Goal: Task Accomplishment & Management: Manage account settings

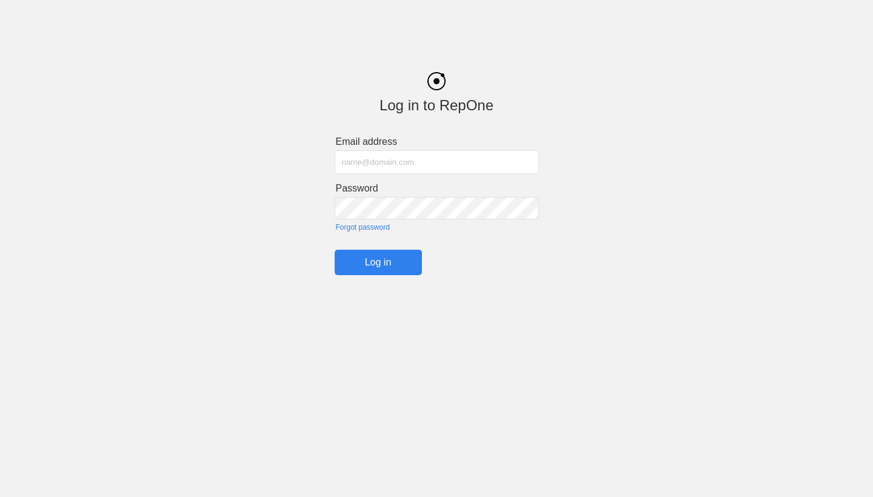
type input "[EMAIL_ADDRESS][DOMAIN_NAME]"
click at [378, 261] on input "Log in" at bounding box center [378, 262] width 87 height 25
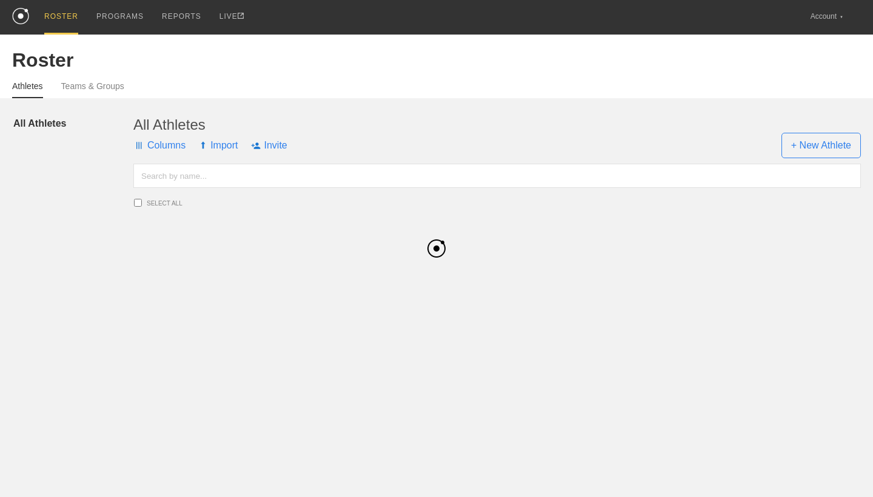
click at [398, 249] on html "ROSTER PROGRAMS REPORTS LIVE Account ▼ Settings Logout Roster Athletes Teams & …" at bounding box center [436, 124] width 873 height 249
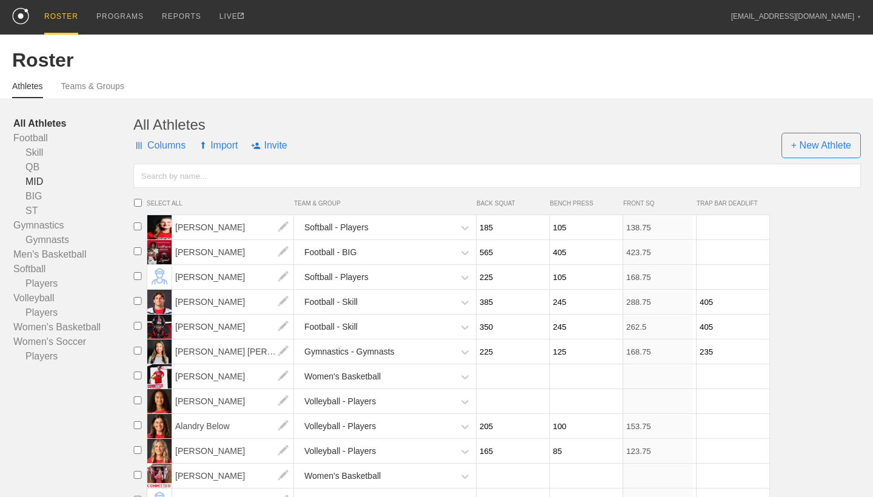
click at [33, 180] on link "MID" at bounding box center [73, 182] width 120 height 15
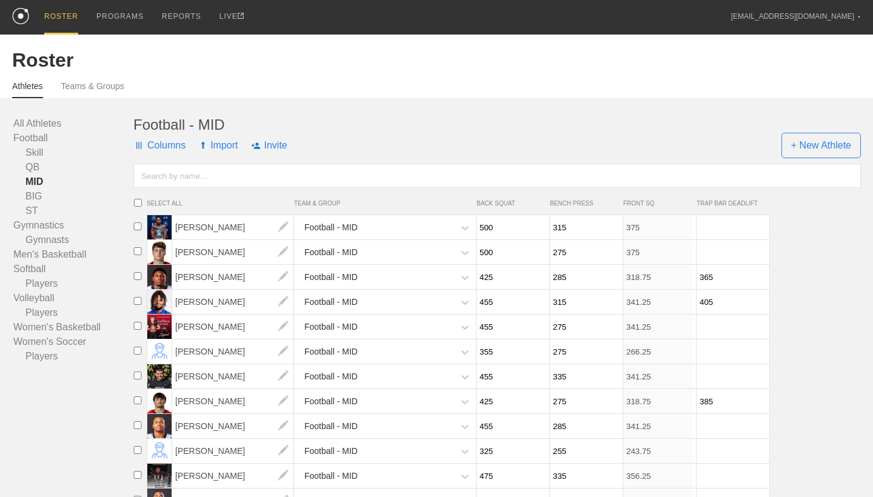
click at [182, 175] on input "text" at bounding box center [496, 176] width 727 height 24
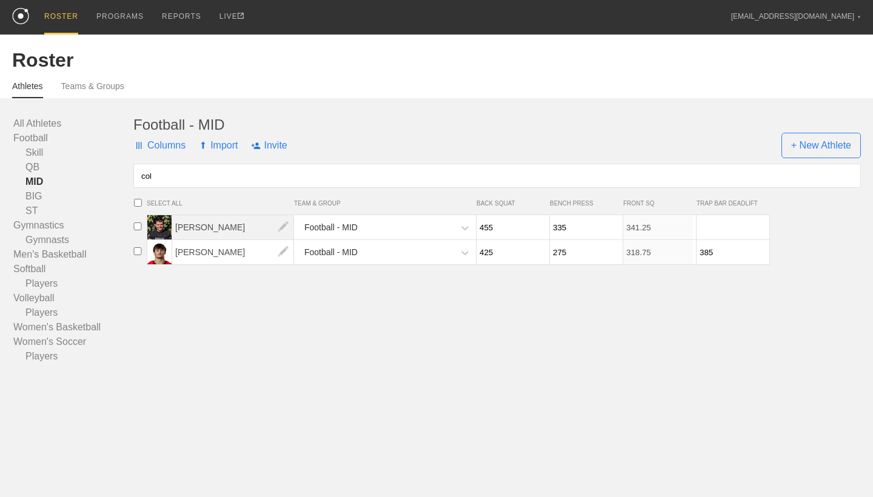
type input "col"
click at [232, 230] on span "[PERSON_NAME]" at bounding box center [233, 227] width 122 height 24
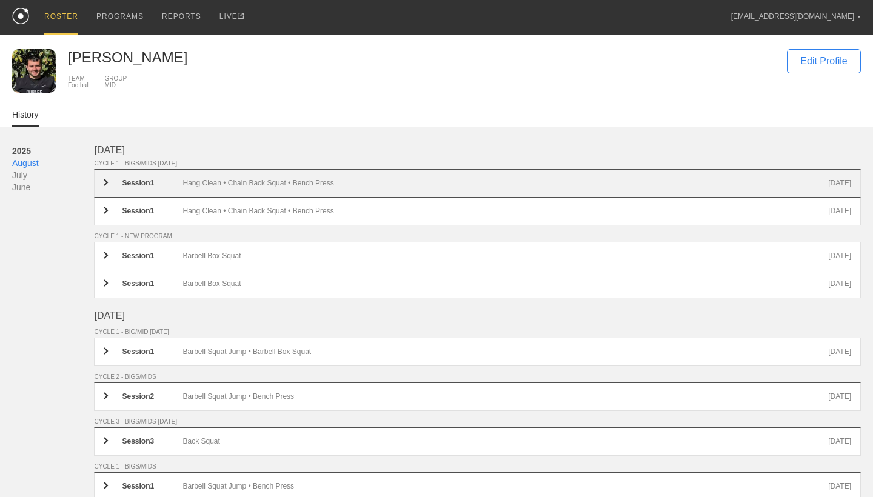
click at [247, 185] on div "Hang Clean • Chain Back Squat • Bench Press" at bounding box center [505, 183] width 646 height 9
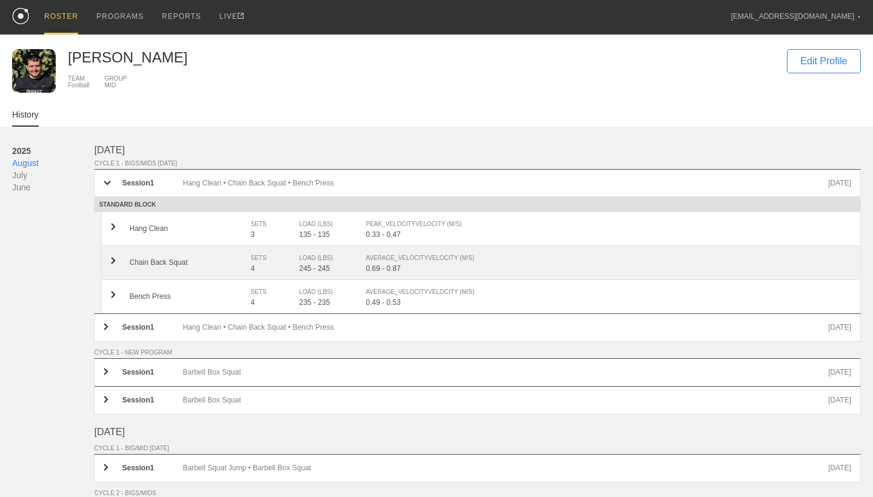
click at [307, 263] on div "LOAD (LBS)" at bounding box center [326, 258] width 55 height 12
